Goal: Find specific page/section: Find specific page/section

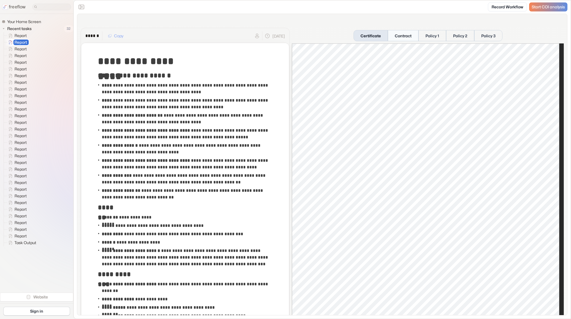
click at [406, 37] on button "Contract" at bounding box center [403, 35] width 31 height 11
click at [433, 35] on button "Policy 1" at bounding box center [432, 35] width 28 height 11
click at [450, 34] on button "Policy 2" at bounding box center [460, 35] width 28 height 11
click at [473, 33] on button "Policy 3" at bounding box center [487, 35] width 29 height 11
click at [425, 36] on button "Policy 1" at bounding box center [432, 35] width 28 height 11
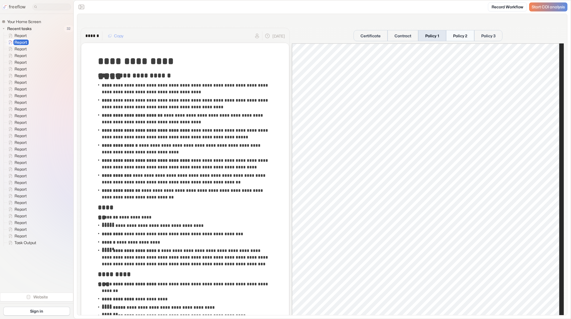
click at [450, 36] on button "Policy 2" at bounding box center [460, 35] width 28 height 11
click at [475, 36] on button "Policy 3" at bounding box center [488, 35] width 28 height 11
click at [451, 37] on button "Policy 2" at bounding box center [459, 35] width 28 height 11
click at [434, 37] on button "Policy 1" at bounding box center [432, 35] width 28 height 11
click at [456, 37] on button "Policy 2" at bounding box center [459, 35] width 28 height 11
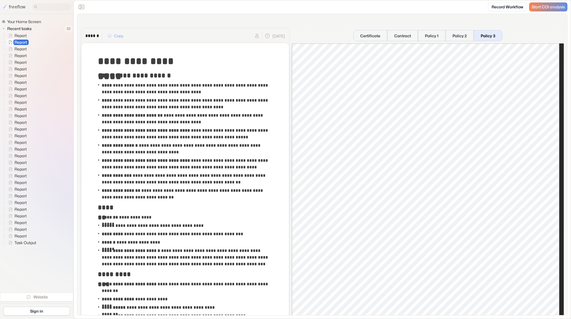
click at [475, 36] on button "Policy 3" at bounding box center [487, 35] width 29 height 11
click at [362, 38] on button "Certificate" at bounding box center [370, 35] width 34 height 11
click at [399, 33] on button "Contract" at bounding box center [403, 35] width 31 height 11
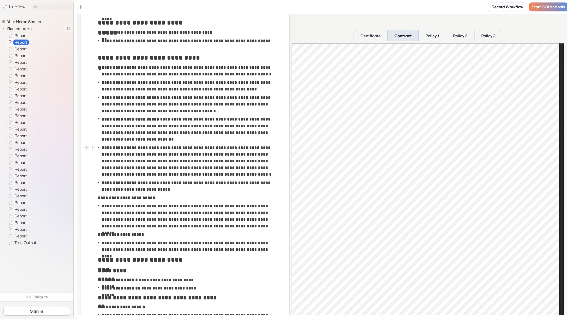
scroll to position [334, 0]
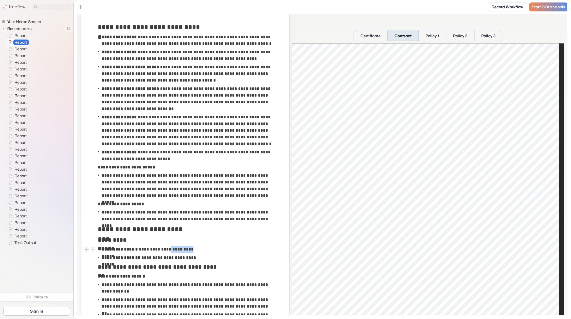
drag, startPoint x: 172, startPoint y: 249, endPoint x: 291, endPoint y: 232, distance: 120.4
click at [191, 248] on p "**********" at bounding box center [151, 249] width 98 height 7
click at [425, 36] on button "Policy 1" at bounding box center [432, 35] width 28 height 11
click at [451, 35] on button "Policy 2" at bounding box center [459, 35] width 28 height 11
click at [477, 36] on button "Policy 3" at bounding box center [487, 35] width 29 height 11
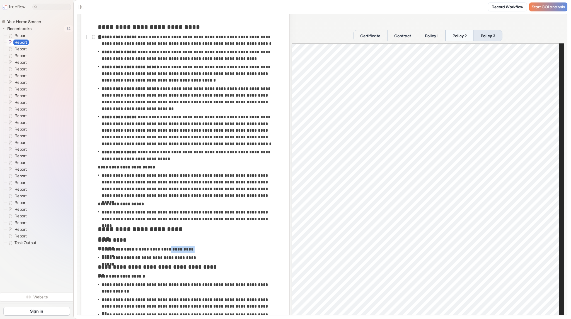
click at [460, 39] on button "Policy 2" at bounding box center [459, 35] width 28 height 11
click at [438, 38] on button "Policy 1" at bounding box center [432, 35] width 28 height 11
click at [370, 39] on button "Certificate" at bounding box center [370, 35] width 34 height 11
